Goal: Browse casually

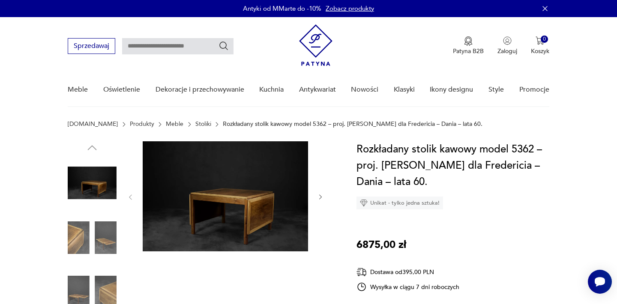
click at [242, 226] on img at bounding box center [226, 197] width 166 height 110
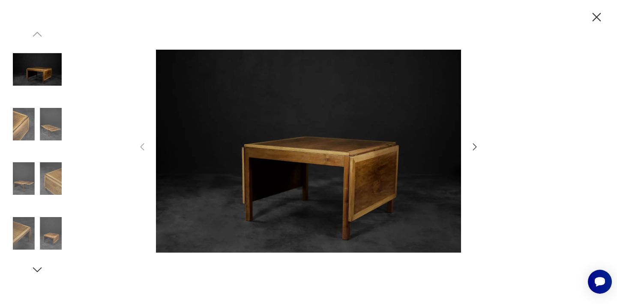
click at [476, 147] on icon "button" at bounding box center [475, 147] width 4 height 7
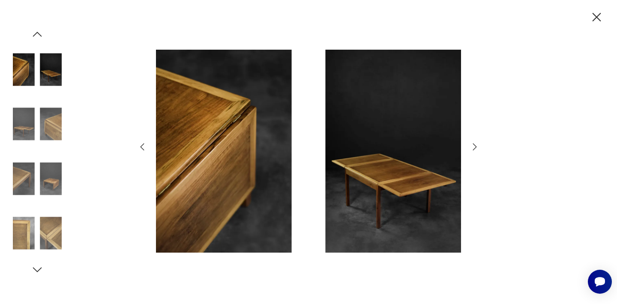
click at [477, 148] on icon "button" at bounding box center [475, 147] width 10 height 10
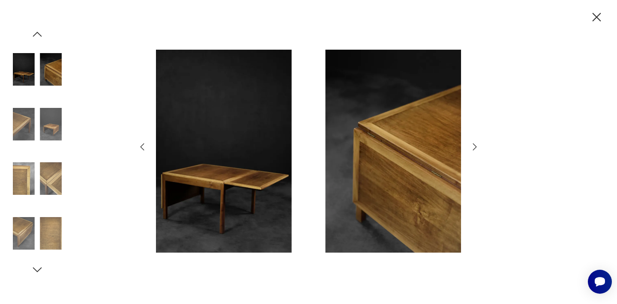
click at [477, 148] on icon "button" at bounding box center [475, 147] width 10 height 10
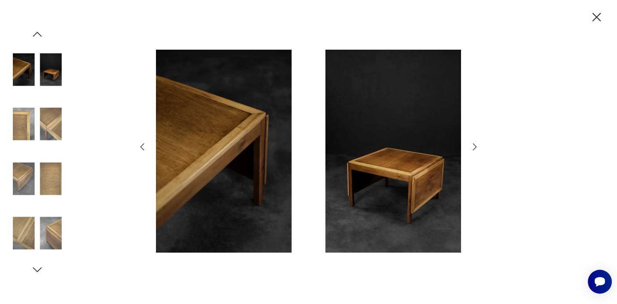
click at [477, 148] on icon "button" at bounding box center [475, 147] width 10 height 10
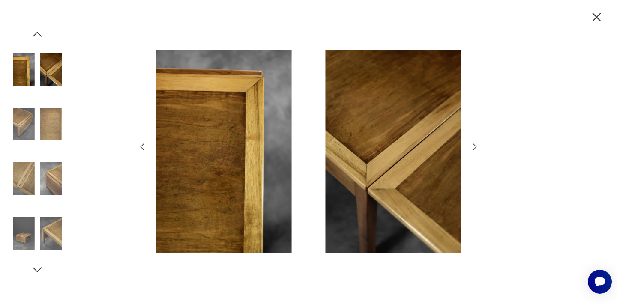
click at [477, 149] on icon "button" at bounding box center [475, 147] width 10 height 10
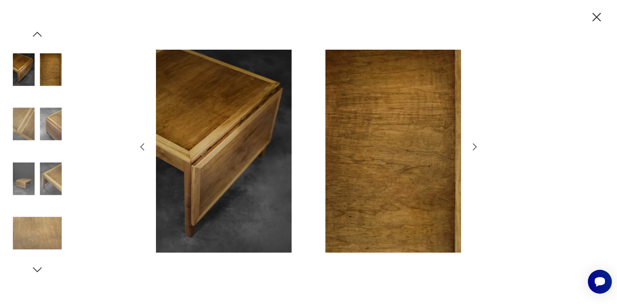
click at [477, 149] on icon "button" at bounding box center [475, 147] width 10 height 10
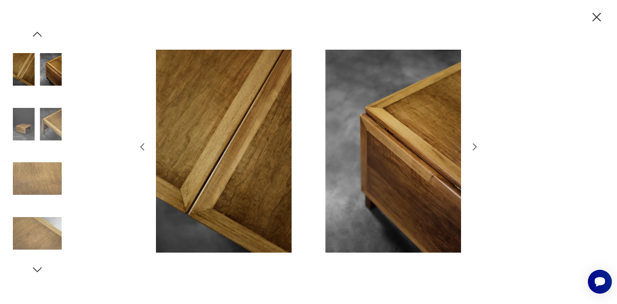
click at [477, 149] on icon "button" at bounding box center [475, 147] width 10 height 10
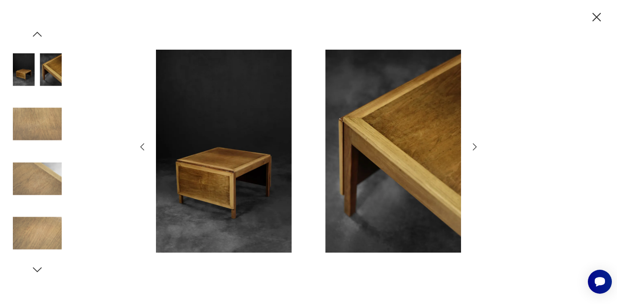
click at [478, 149] on icon "button" at bounding box center [475, 147] width 10 height 10
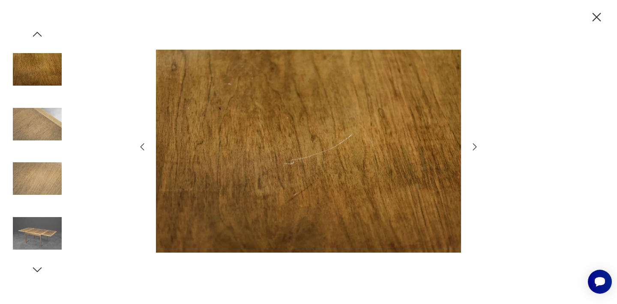
click at [478, 150] on icon "button" at bounding box center [475, 147] width 10 height 10
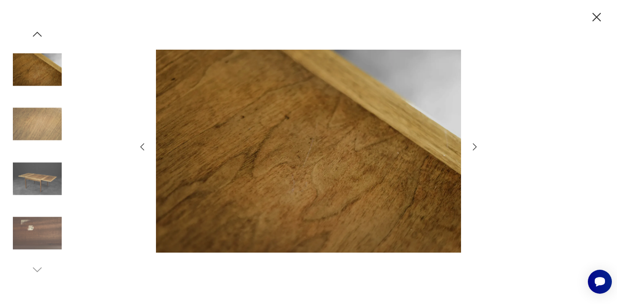
click at [478, 150] on icon "button" at bounding box center [475, 147] width 10 height 10
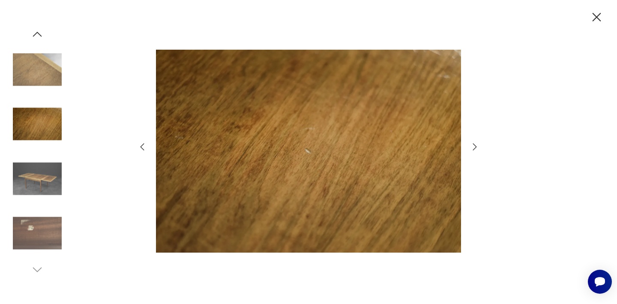
click at [478, 150] on icon "button" at bounding box center [475, 147] width 10 height 10
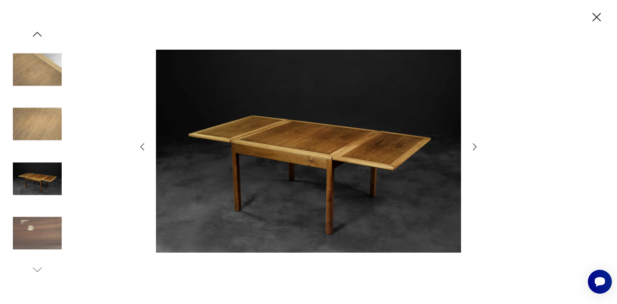
click at [479, 150] on icon "button" at bounding box center [475, 147] width 10 height 10
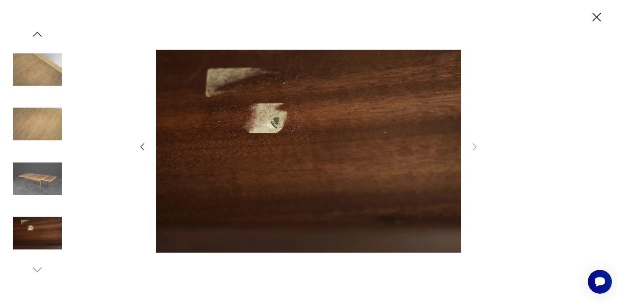
click at [596, 17] on icon "button" at bounding box center [597, 17] width 15 height 15
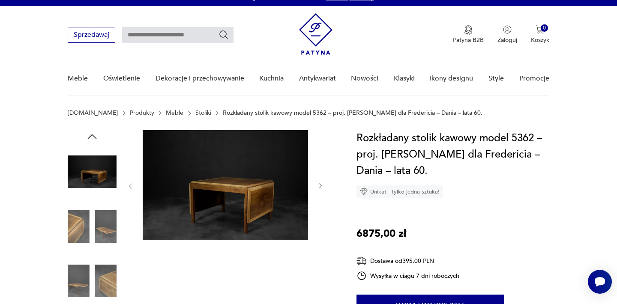
scroll to position [12, 0]
